Goal: Information Seeking & Learning: Check status

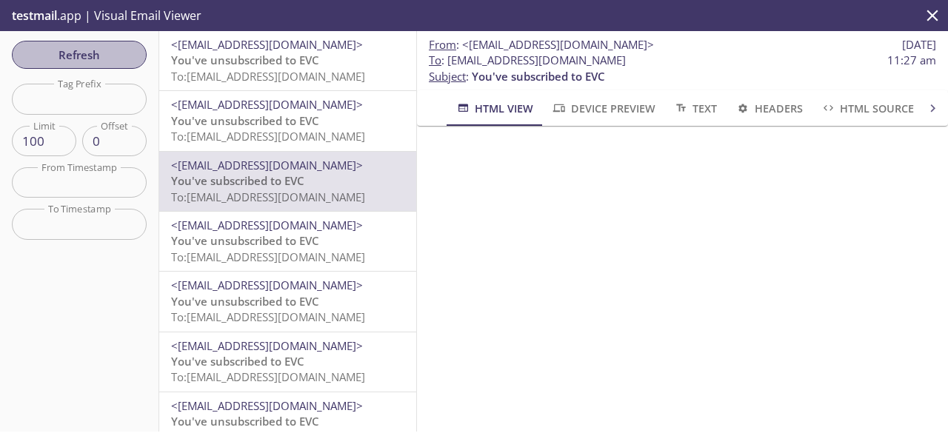
click at [70, 64] on span "Refresh" at bounding box center [79, 54] width 111 height 19
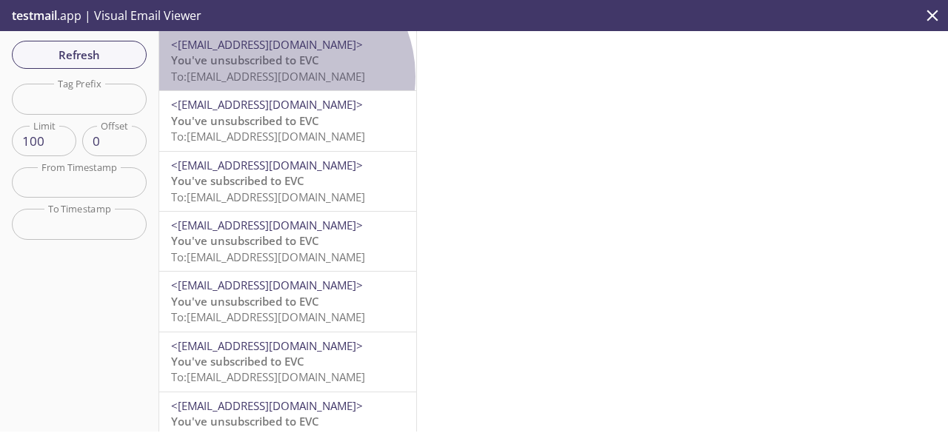
click at [283, 76] on span "To: [EMAIL_ADDRESS][DOMAIN_NAME]" at bounding box center [268, 76] width 194 height 15
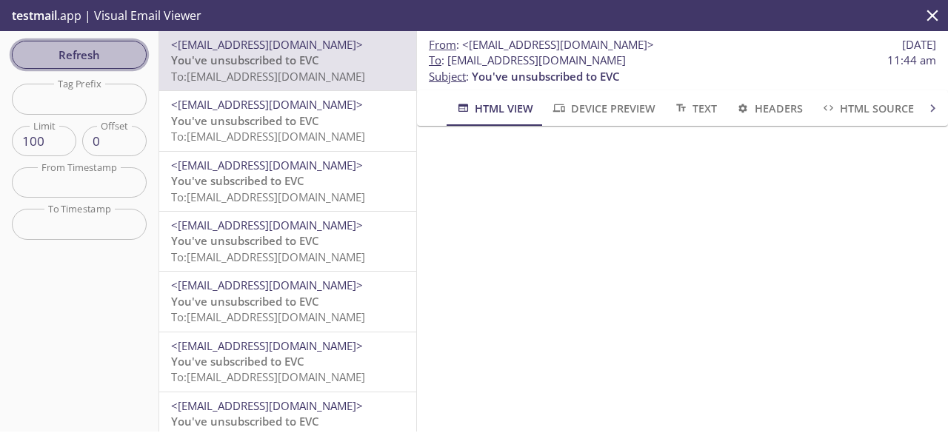
click at [104, 62] on span "Refresh" at bounding box center [79, 54] width 111 height 19
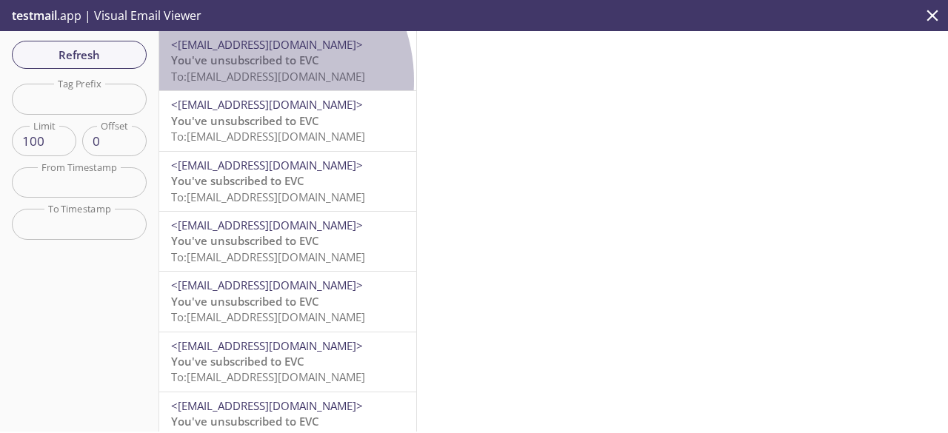
click at [247, 81] on span "To: [EMAIL_ADDRESS][DOMAIN_NAME]" at bounding box center [268, 76] width 194 height 15
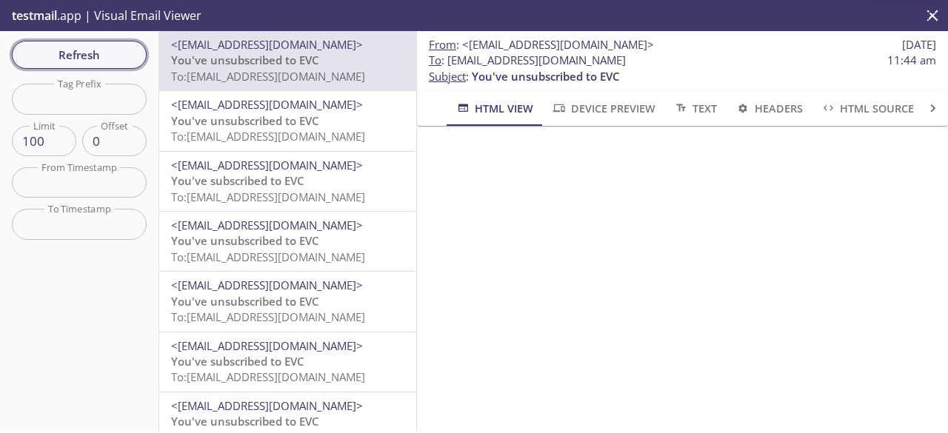
click at [104, 45] on span "Refresh" at bounding box center [79, 54] width 111 height 19
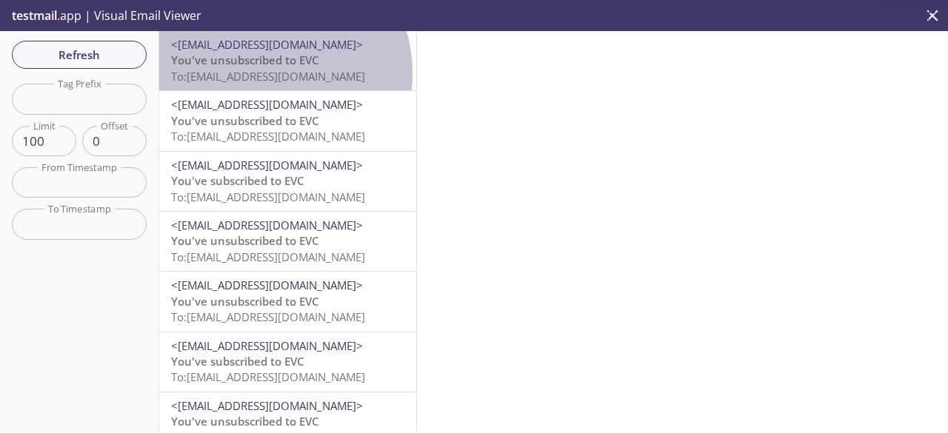
click at [264, 73] on span "To: [EMAIL_ADDRESS][DOMAIN_NAME]" at bounding box center [268, 76] width 194 height 15
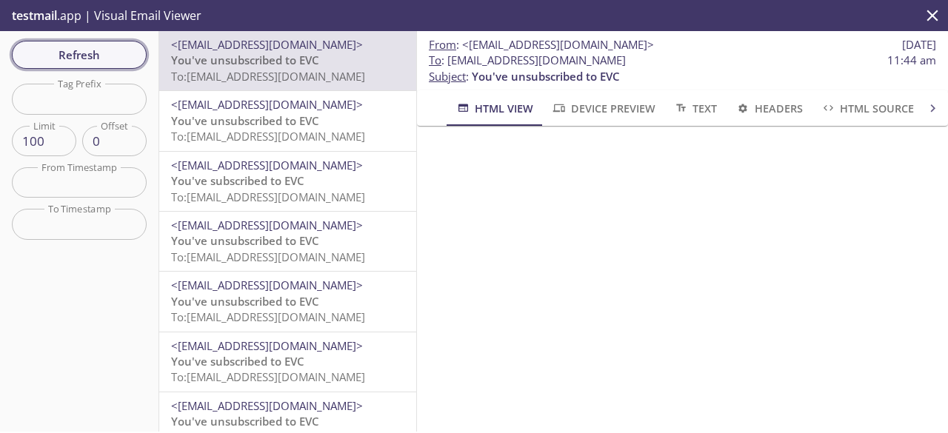
click at [129, 54] on span "Refresh" at bounding box center [79, 54] width 111 height 19
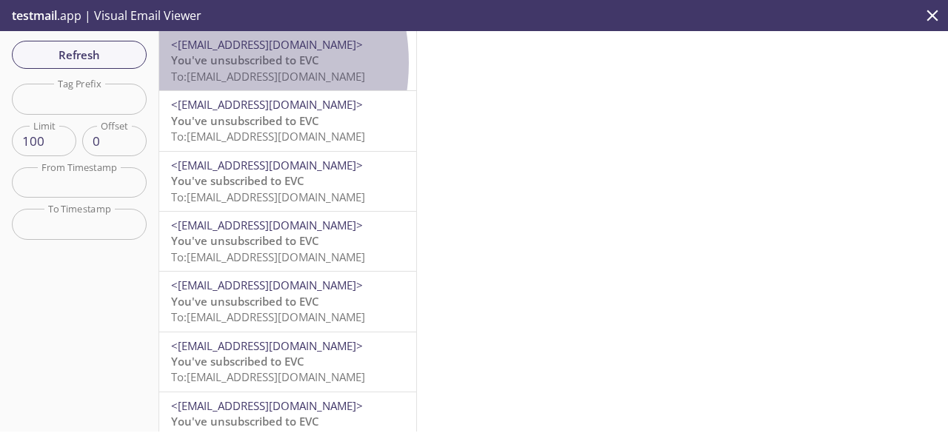
click at [210, 63] on span "You've unsubscribed to EVC" at bounding box center [245, 60] width 148 height 15
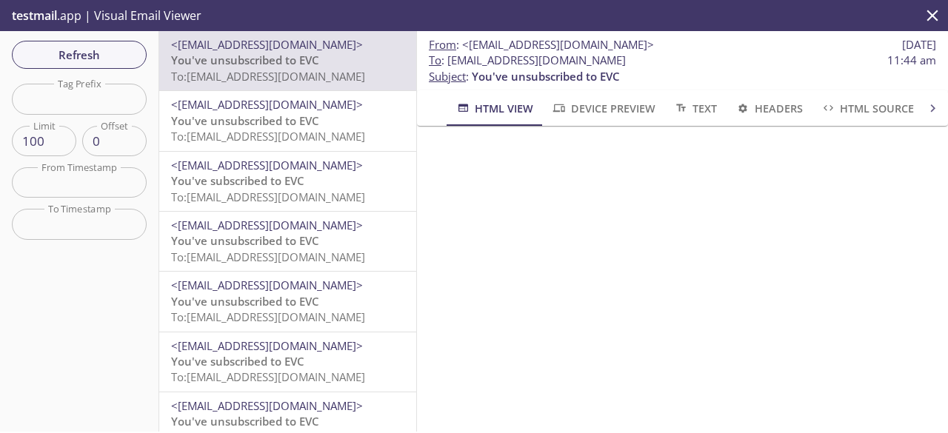
click at [101, 70] on div "Refresh Filters Tag Prefix Tag Prefix Limit 100 Limit Offset 0 Offset From Time…" at bounding box center [79, 231] width 159 height 401
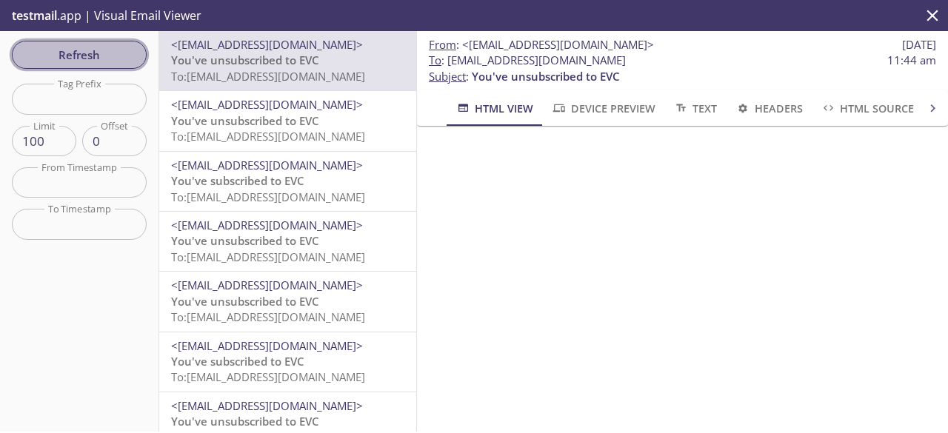
click at [109, 55] on span "Refresh" at bounding box center [79, 54] width 111 height 19
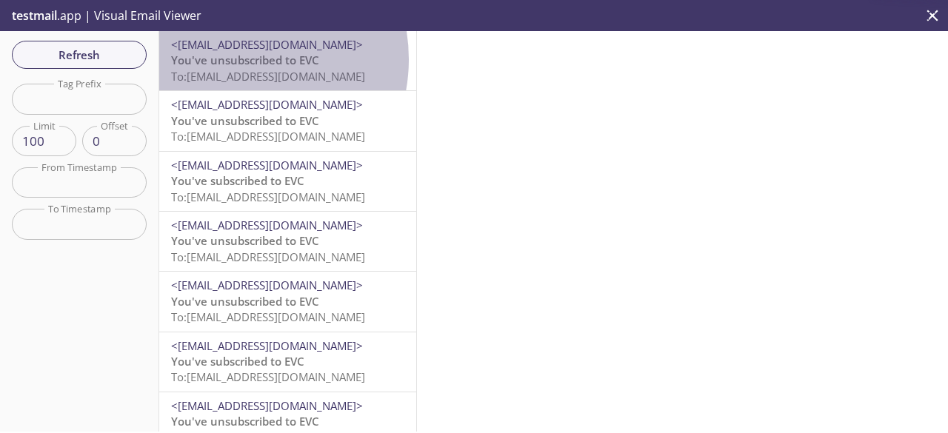
click at [232, 59] on span "You've unsubscribed to EVC" at bounding box center [245, 60] width 148 height 15
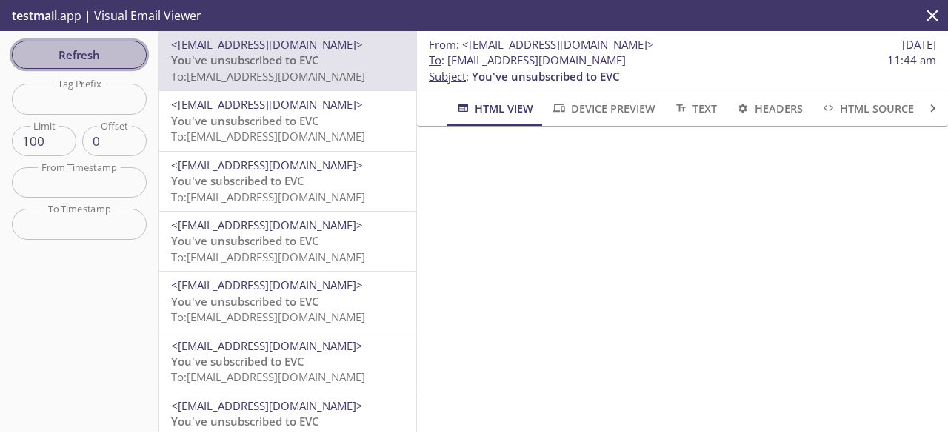
click at [117, 45] on span "Refresh" at bounding box center [79, 54] width 111 height 19
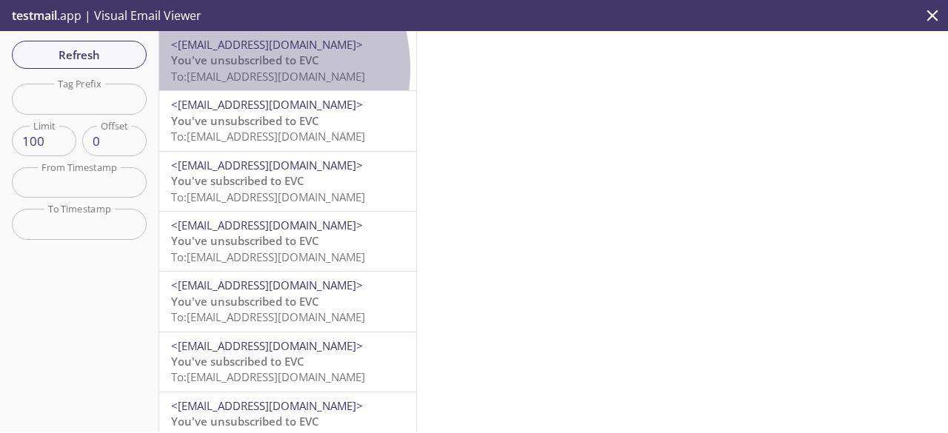
click at [240, 69] on span "To: [EMAIL_ADDRESS][DOMAIN_NAME]" at bounding box center [268, 76] width 194 height 15
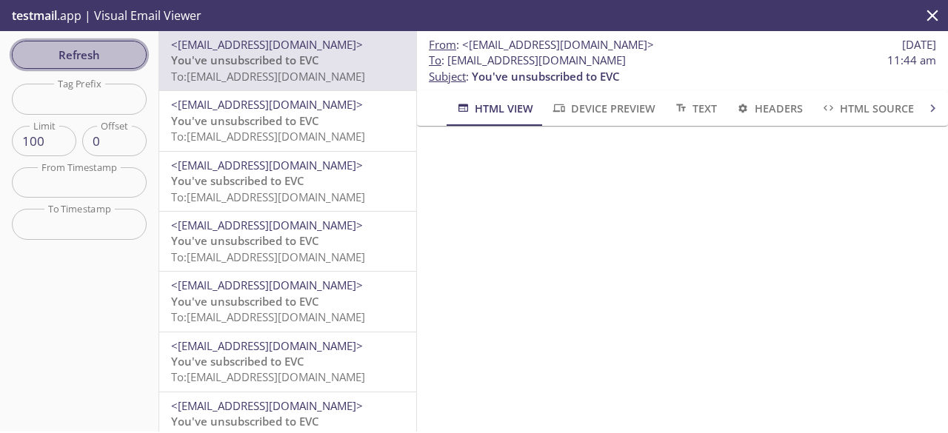
click at [111, 56] on span "Refresh" at bounding box center [79, 54] width 111 height 19
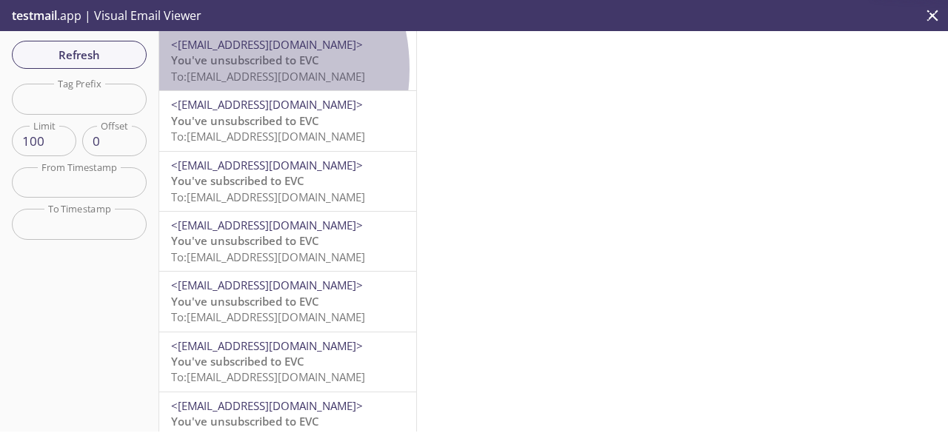
click at [216, 69] on span "To: [EMAIL_ADDRESS][DOMAIN_NAME]" at bounding box center [268, 76] width 194 height 15
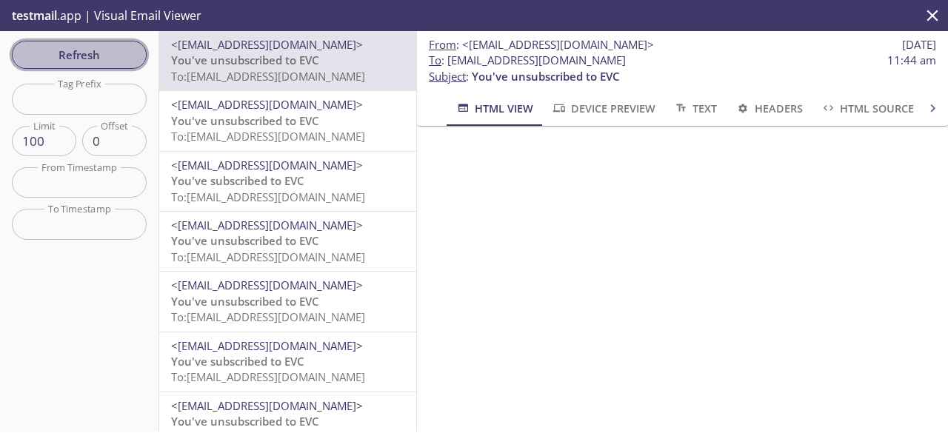
click at [109, 52] on span "Refresh" at bounding box center [79, 54] width 111 height 19
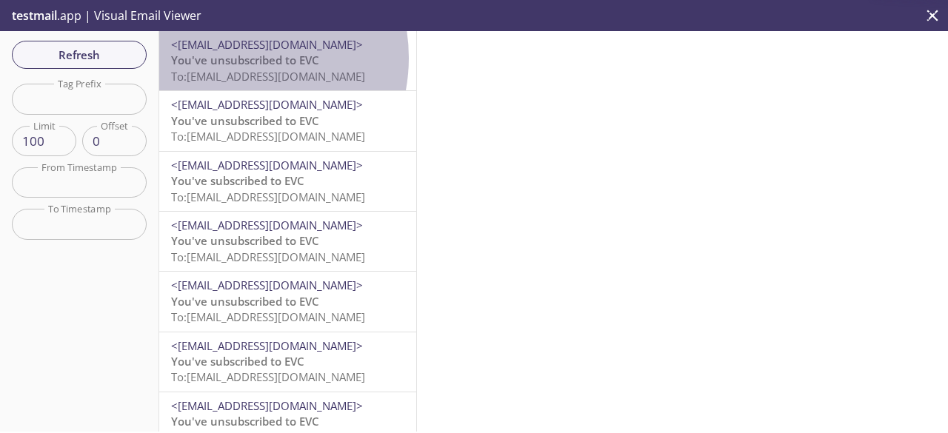
click at [230, 58] on span "You've unsubscribed to EVC" at bounding box center [245, 60] width 148 height 15
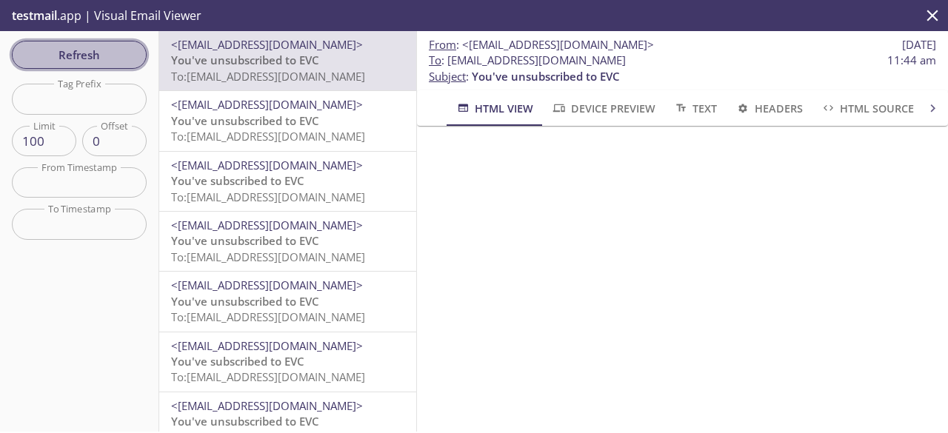
click at [98, 51] on span "Refresh" at bounding box center [79, 54] width 111 height 19
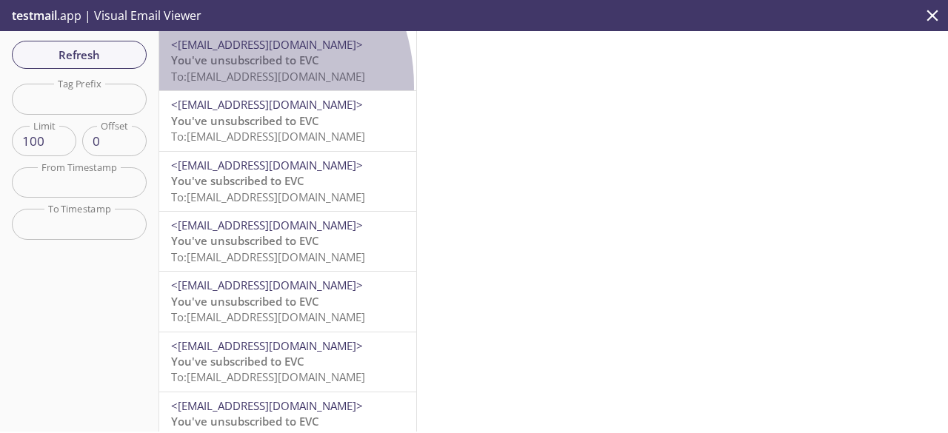
click at [213, 87] on div "<[EMAIL_ADDRESS][DOMAIN_NAME]> You've unsubscribed to EVC To: [EMAIL_ADDRESS][D…" at bounding box center [287, 60] width 257 height 59
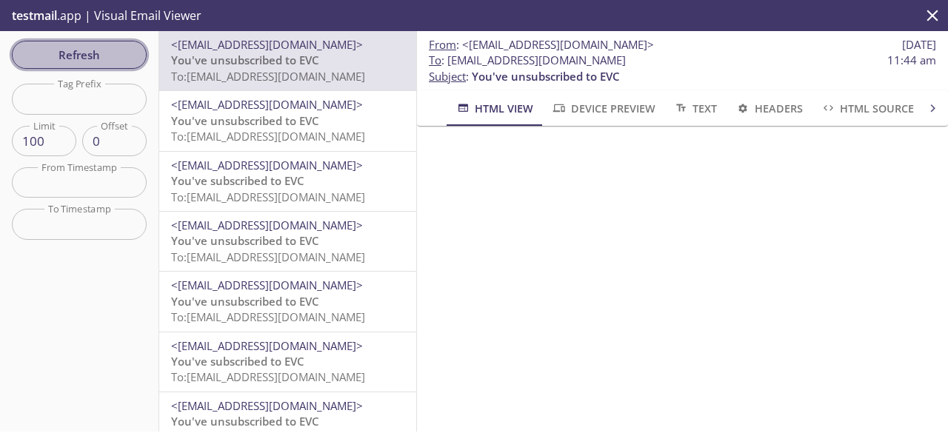
click at [107, 44] on button "Refresh" at bounding box center [79, 55] width 135 height 28
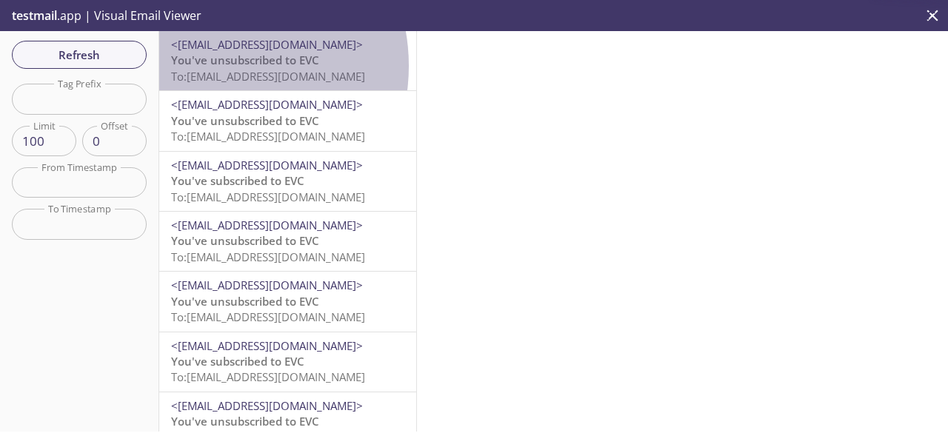
click at [210, 66] on span "You've unsubscribed to EVC" at bounding box center [245, 60] width 148 height 15
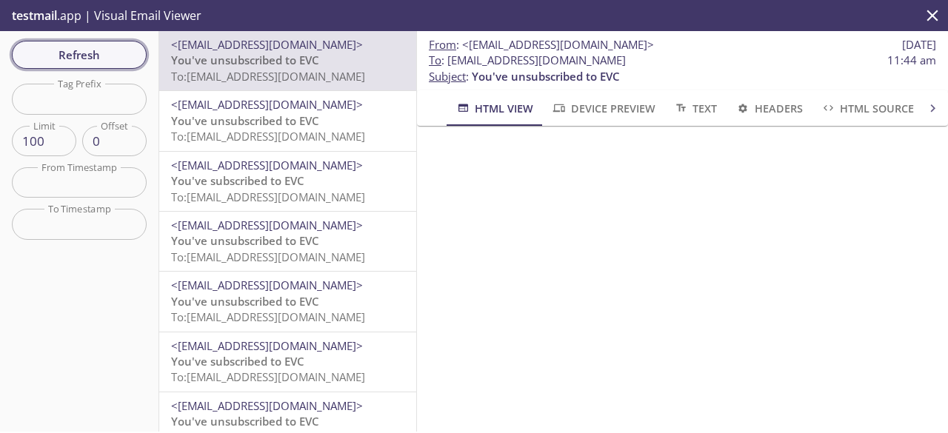
click at [113, 51] on span "Refresh" at bounding box center [79, 54] width 111 height 19
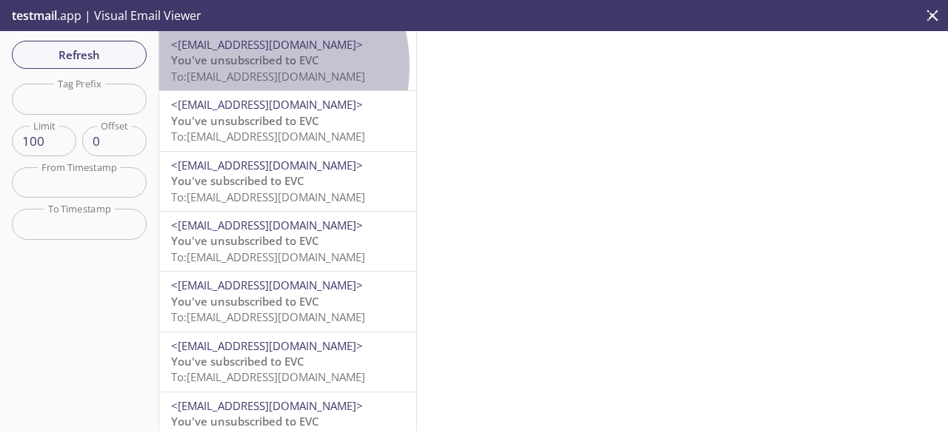
click at [243, 67] on span "You've unsubscribed to EVC" at bounding box center [245, 60] width 148 height 15
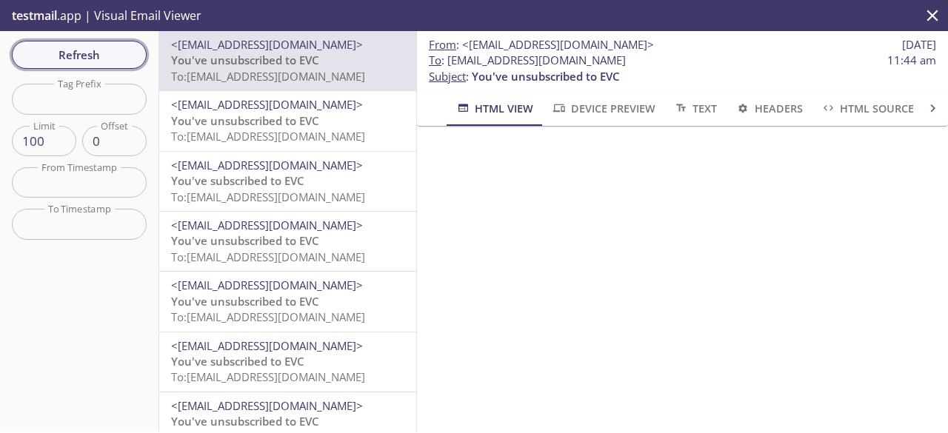
click at [107, 50] on span "Refresh" at bounding box center [79, 54] width 111 height 19
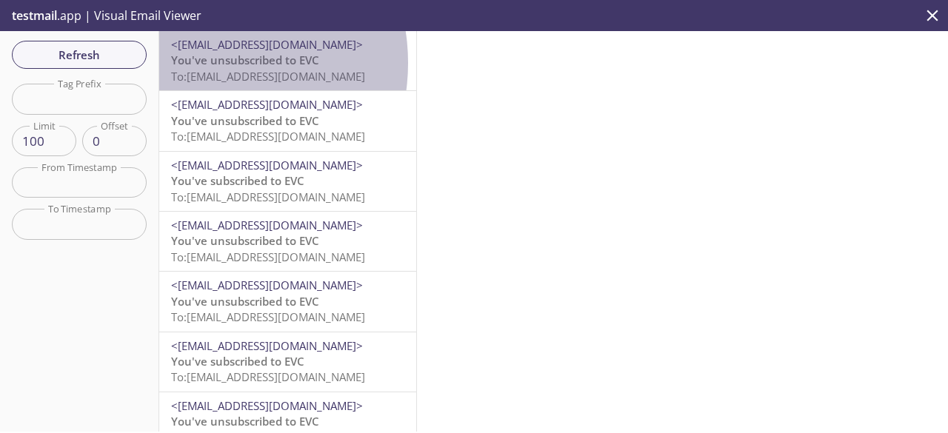
click at [199, 63] on span "You've unsubscribed to EVC" at bounding box center [245, 60] width 148 height 15
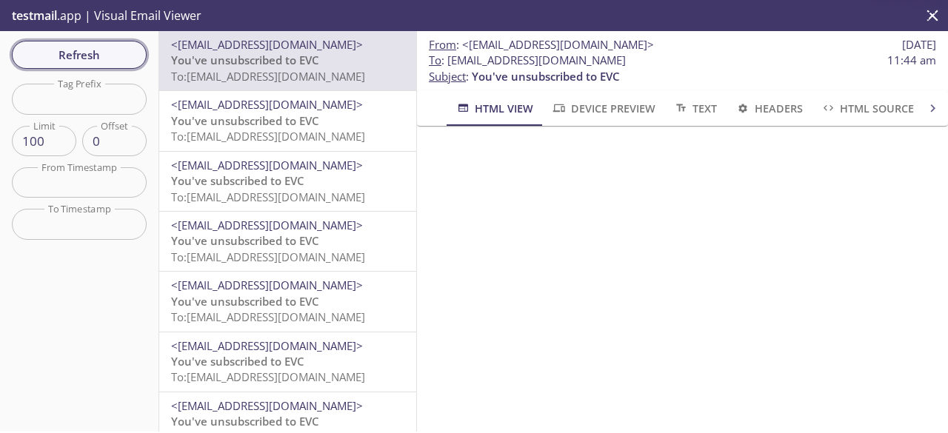
click at [115, 56] on span "Refresh" at bounding box center [79, 54] width 111 height 19
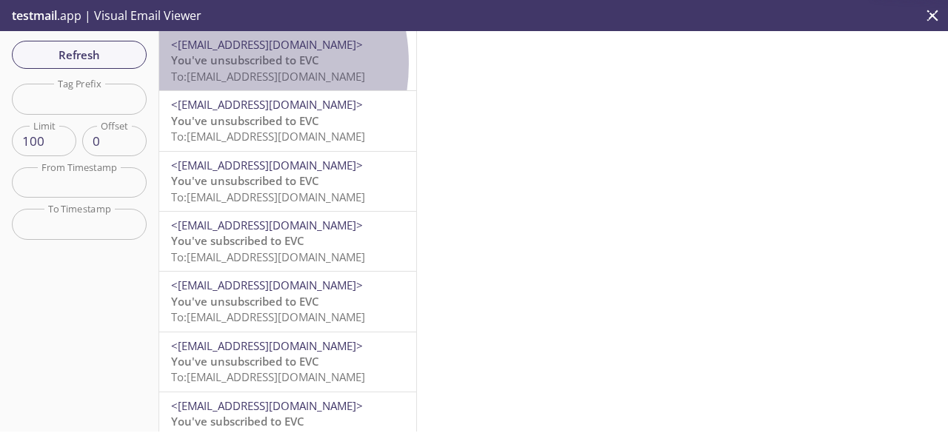
click at [219, 64] on span "You've unsubscribed to EVC" at bounding box center [245, 60] width 148 height 15
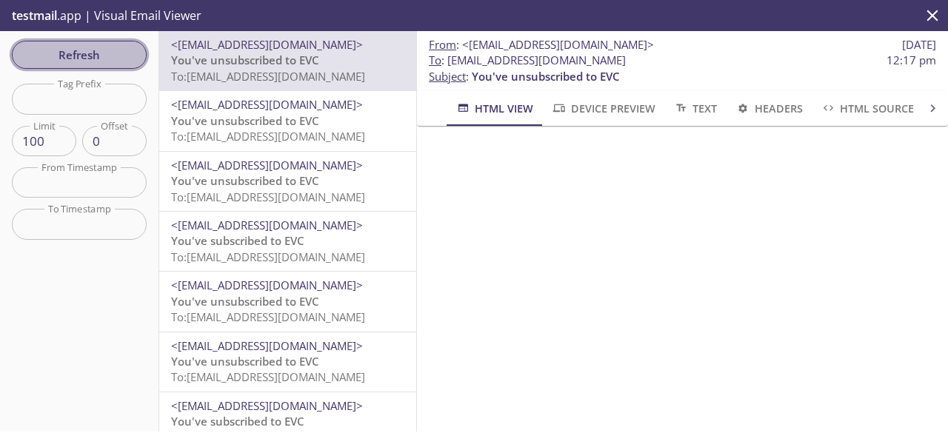
click at [113, 61] on span "Refresh" at bounding box center [79, 54] width 111 height 19
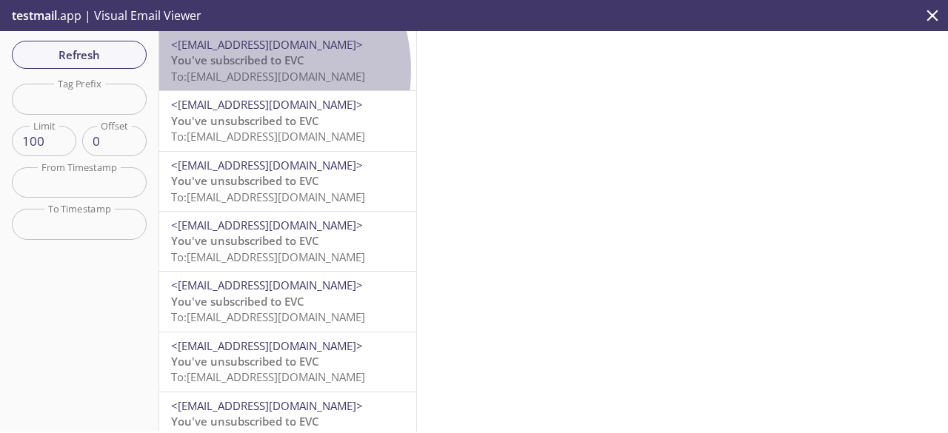
click at [243, 70] on span "To: [EMAIL_ADDRESS][DOMAIN_NAME]" at bounding box center [268, 76] width 194 height 15
